Goal: Transaction & Acquisition: Purchase product/service

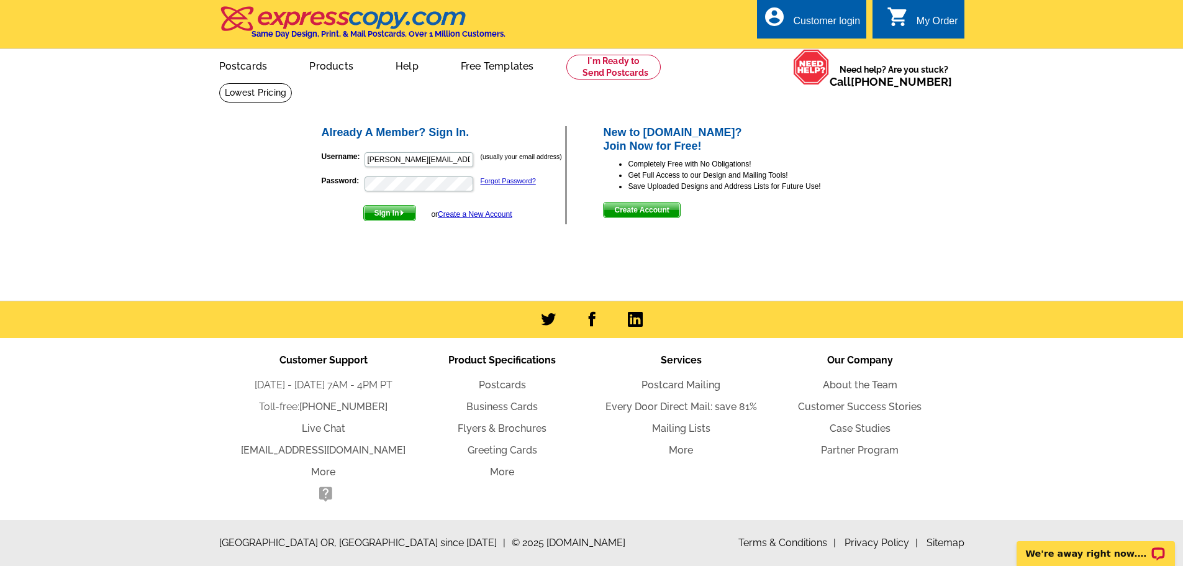
click at [453, 215] on link "Create a New Account" at bounding box center [475, 214] width 74 height 9
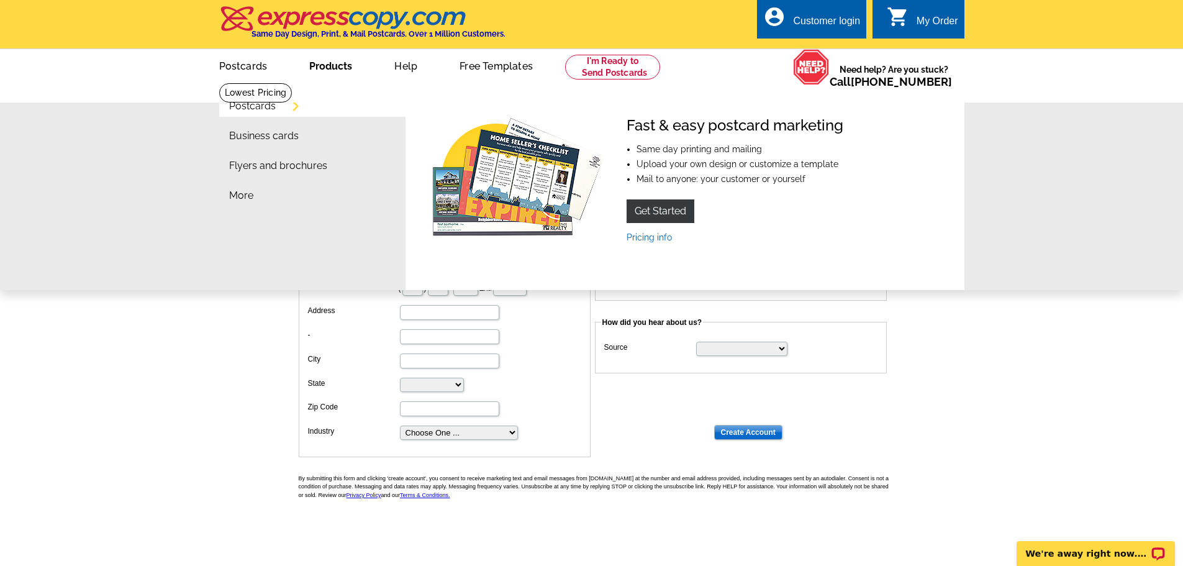
click at [317, 66] on link "Products" at bounding box center [330, 64] width 83 height 29
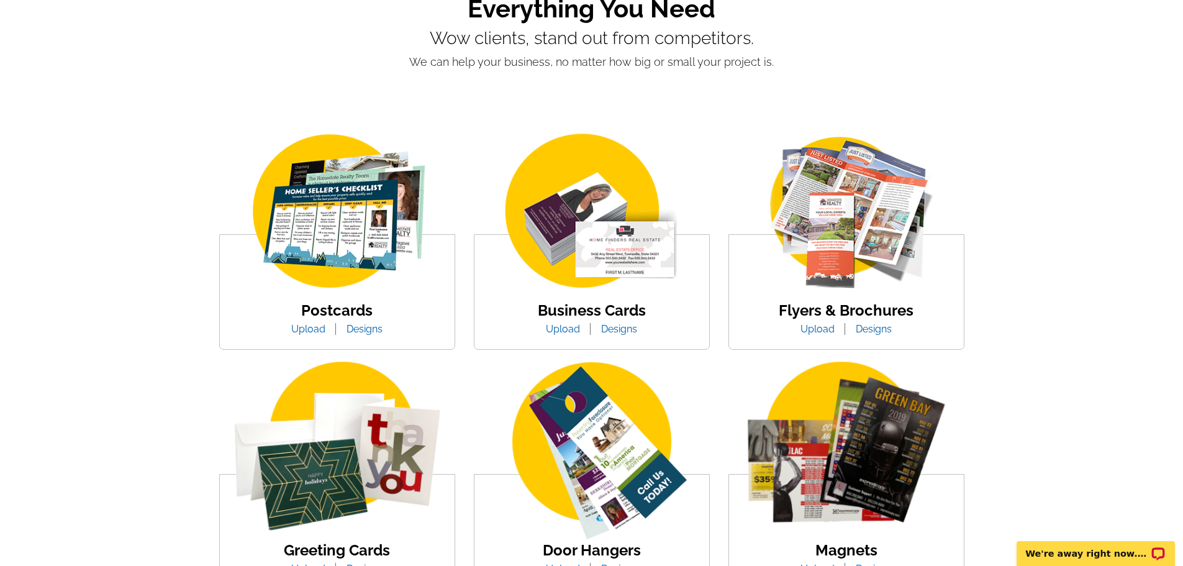
scroll to position [186, 0]
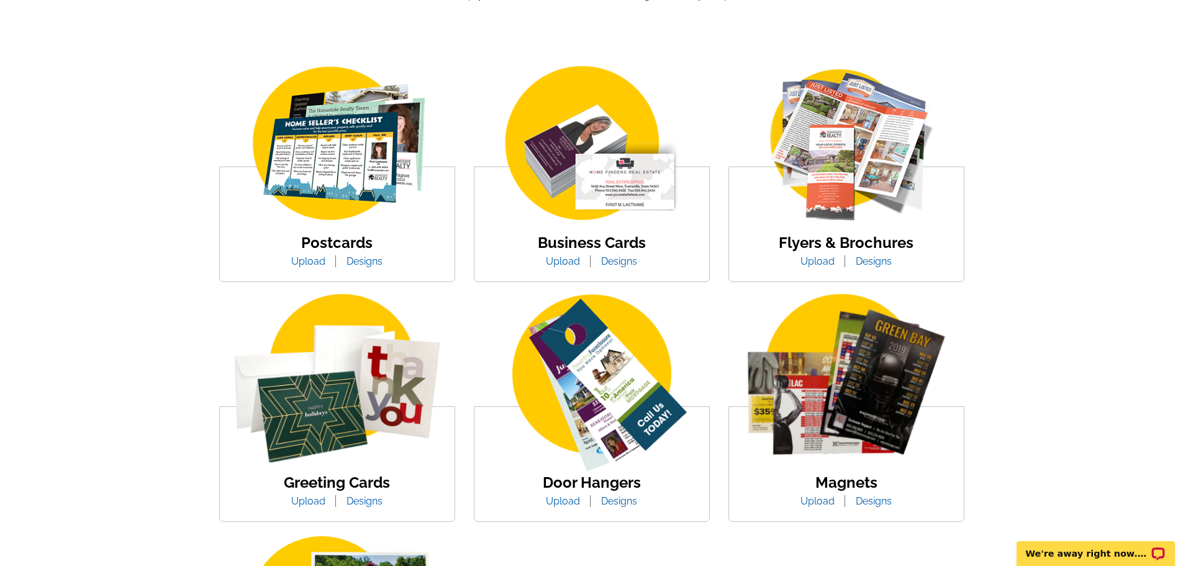
click at [838, 163] on img at bounding box center [846, 144] width 211 height 163
